Goal: Find specific page/section

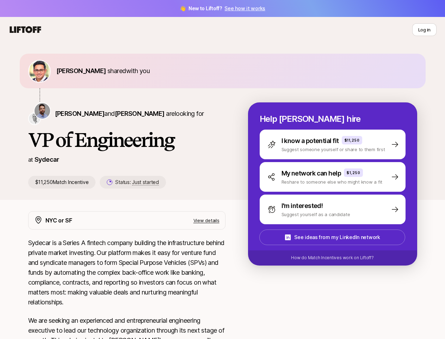
click at [223, 169] on div "[PERSON_NAME] and [PERSON_NAME] are looking for VP of Engineering at Sydecar $1…" at bounding box center [138, 145] width 220 height 86
click at [25, 30] on icon at bounding box center [25, 30] width 34 height 10
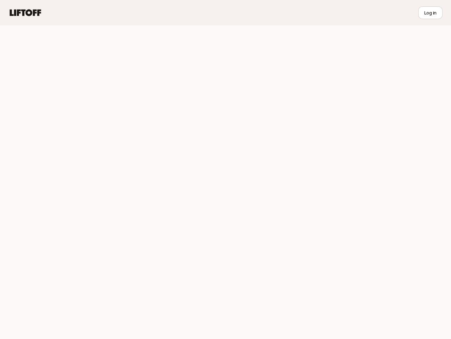
click at [75, 71] on div at bounding box center [225, 181] width 451 height 313
click at [60, 113] on div at bounding box center [225, 181] width 451 height 313
click at [102, 113] on div at bounding box center [225, 181] width 451 height 313
click at [126, 182] on div at bounding box center [225, 181] width 451 height 313
click at [341, 144] on div at bounding box center [225, 181] width 451 height 313
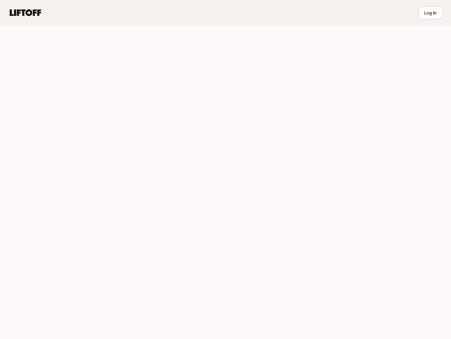
click at [341, 177] on div at bounding box center [225, 181] width 451 height 313
click at [341, 209] on div at bounding box center [225, 181] width 451 height 313
